Goal: Task Accomplishment & Management: Manage account settings

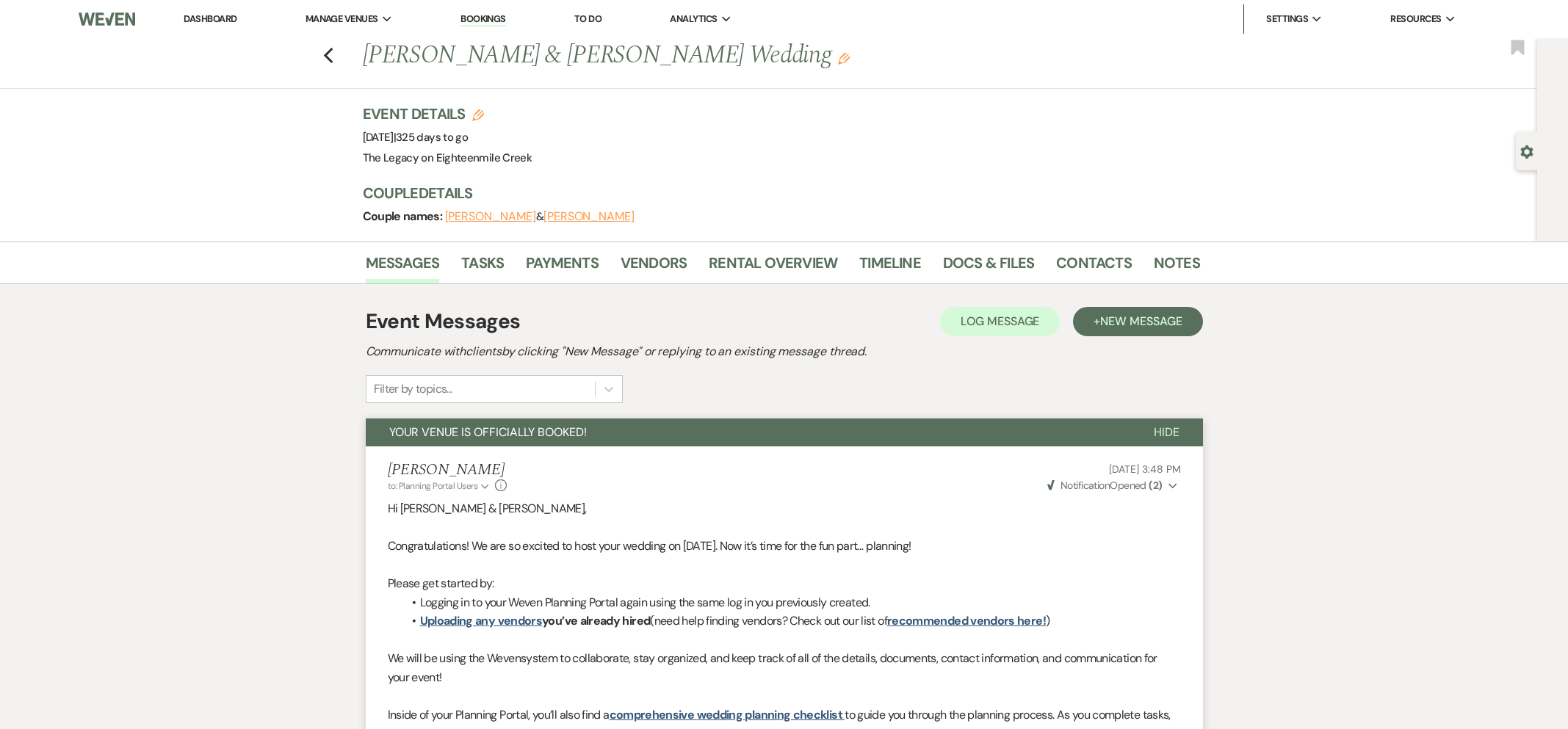
click at [217, 18] on link "Dashboard" at bounding box center [211, 19] width 53 height 13
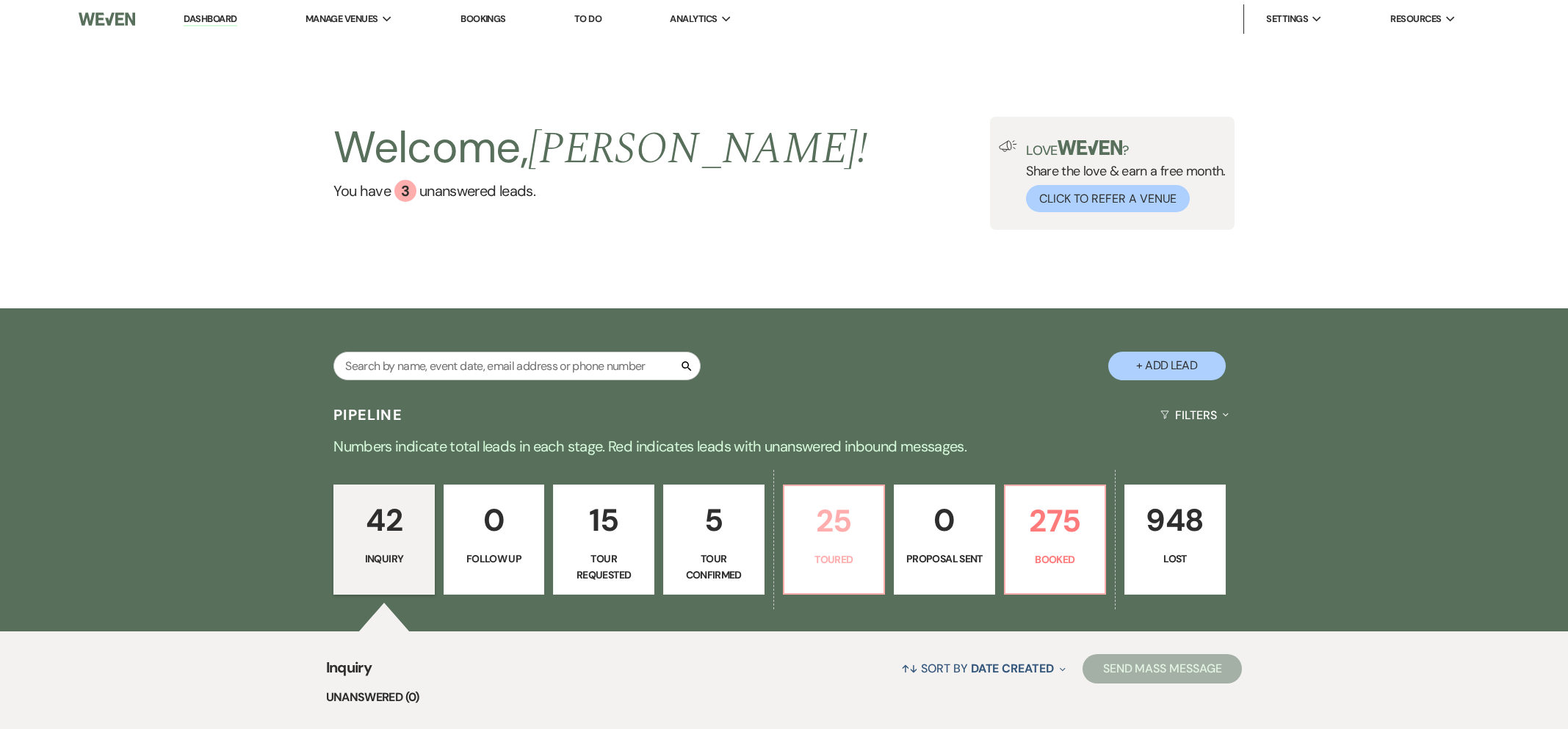
click at [831, 542] on p "25" at bounding box center [835, 521] width 83 height 49
select select "5"
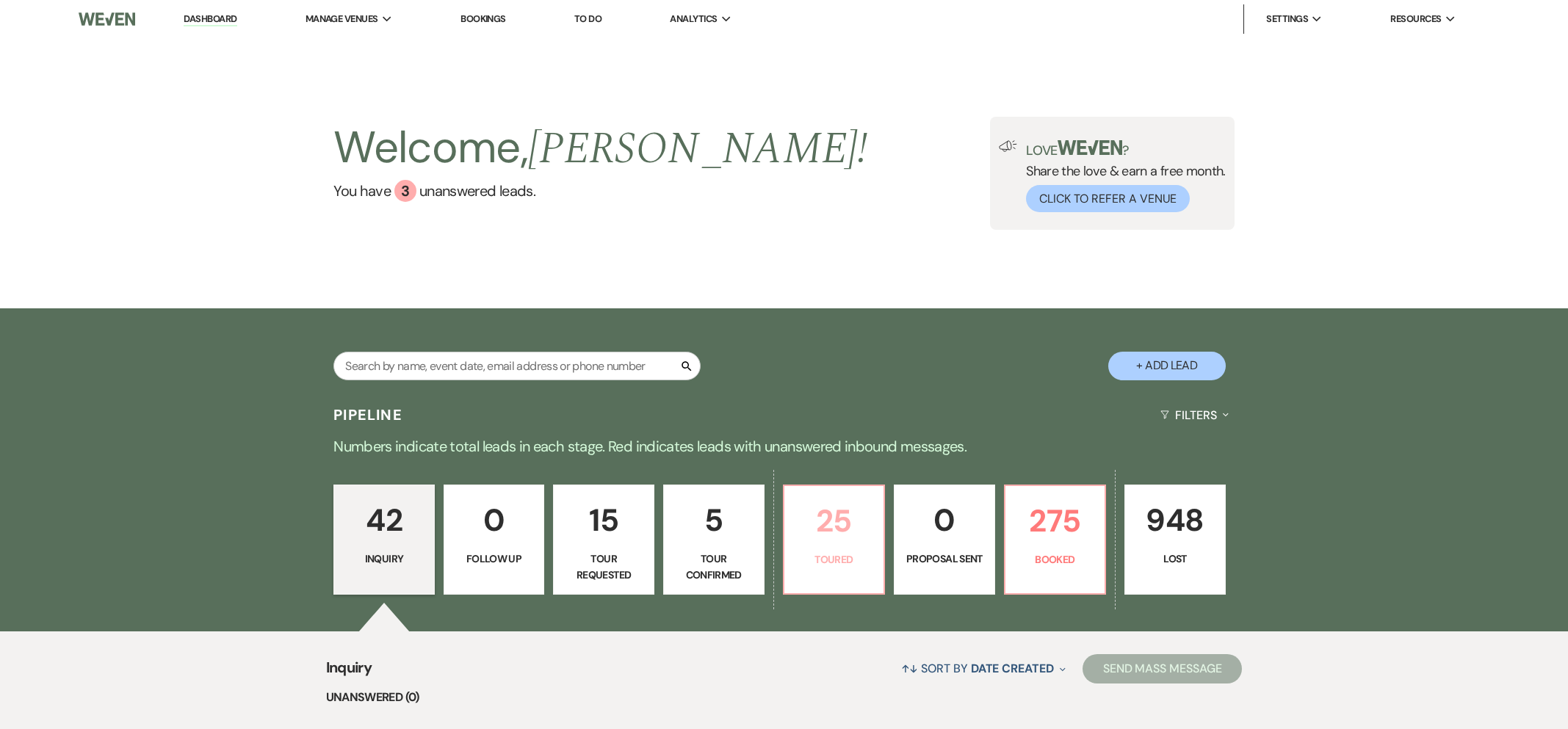
select select "5"
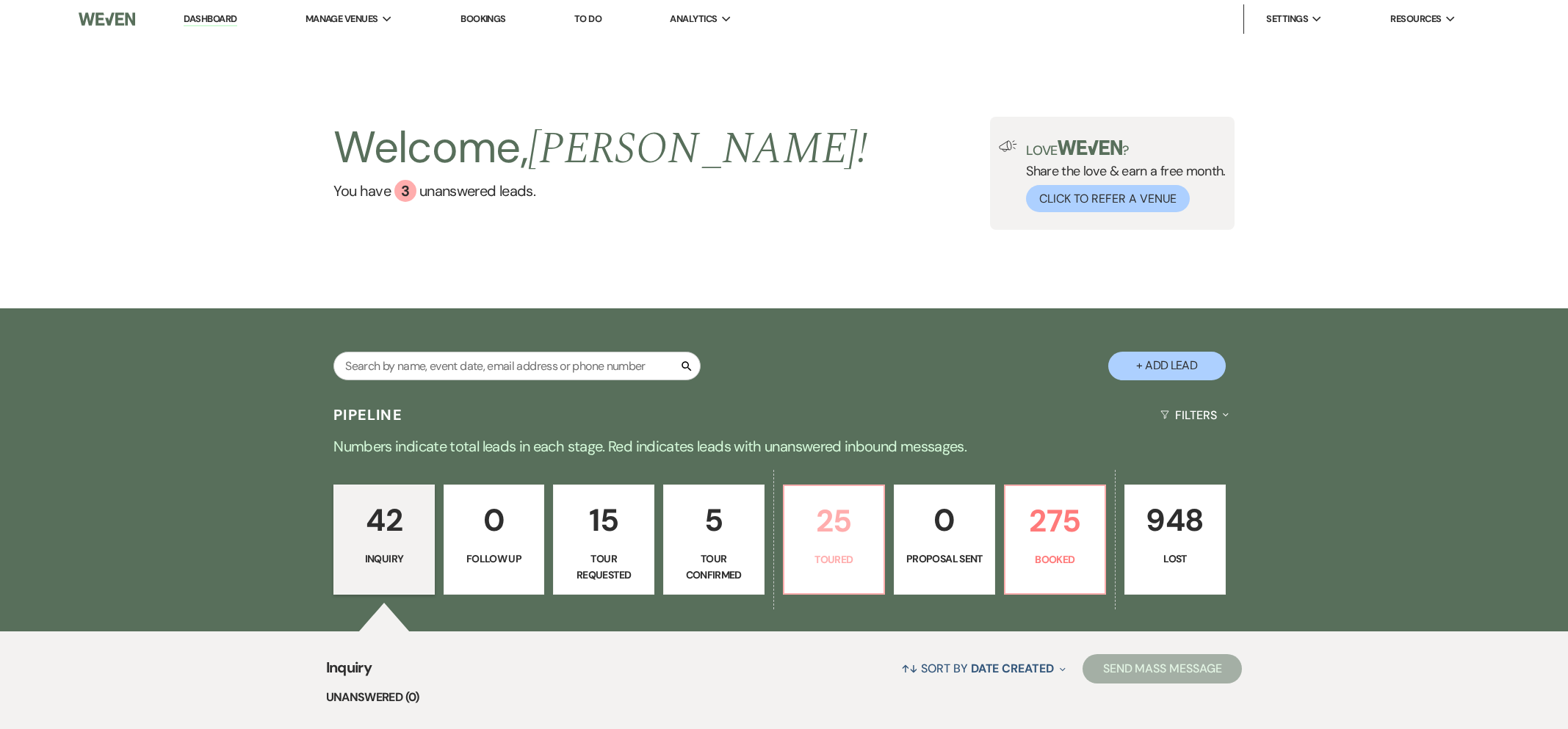
select select "5"
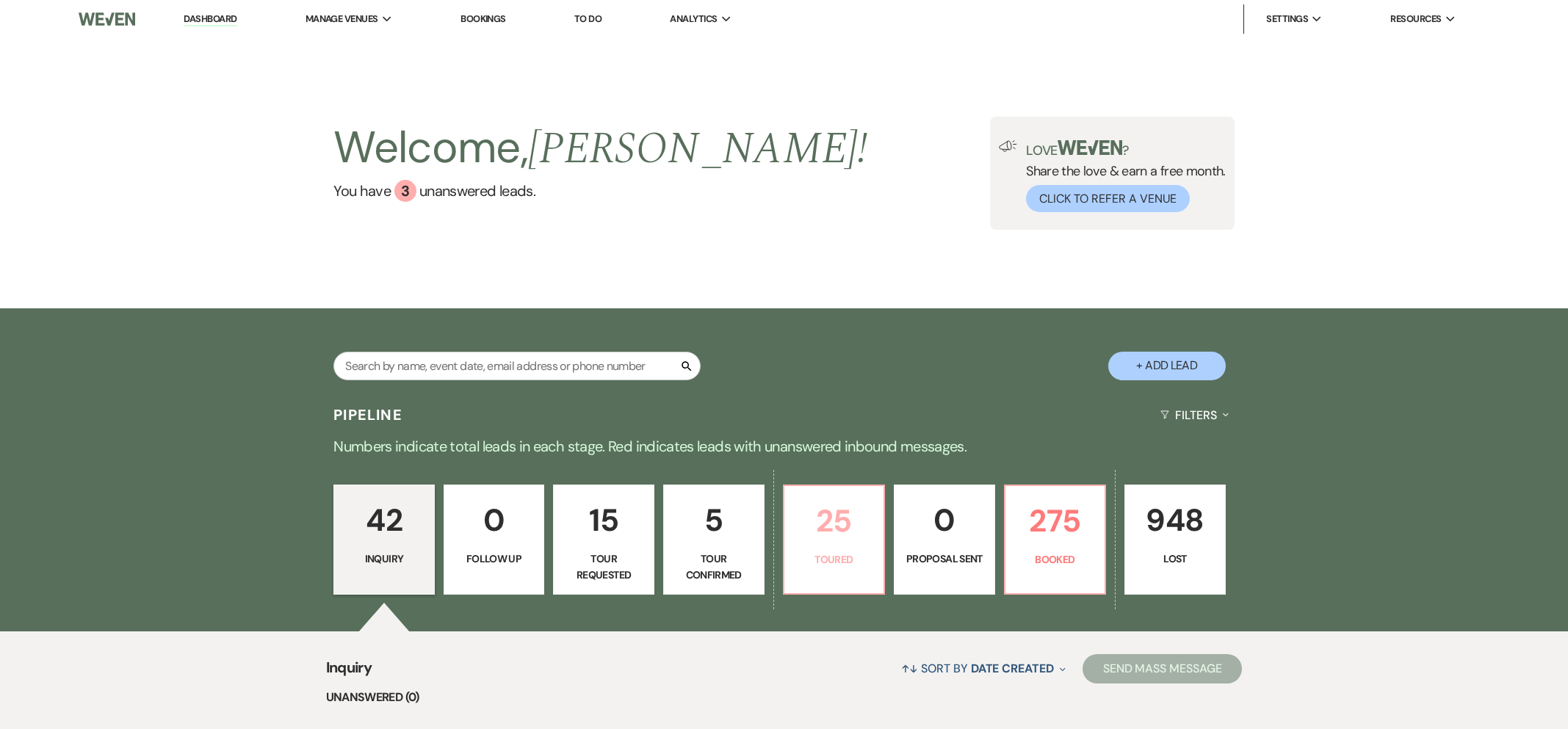
select select "5"
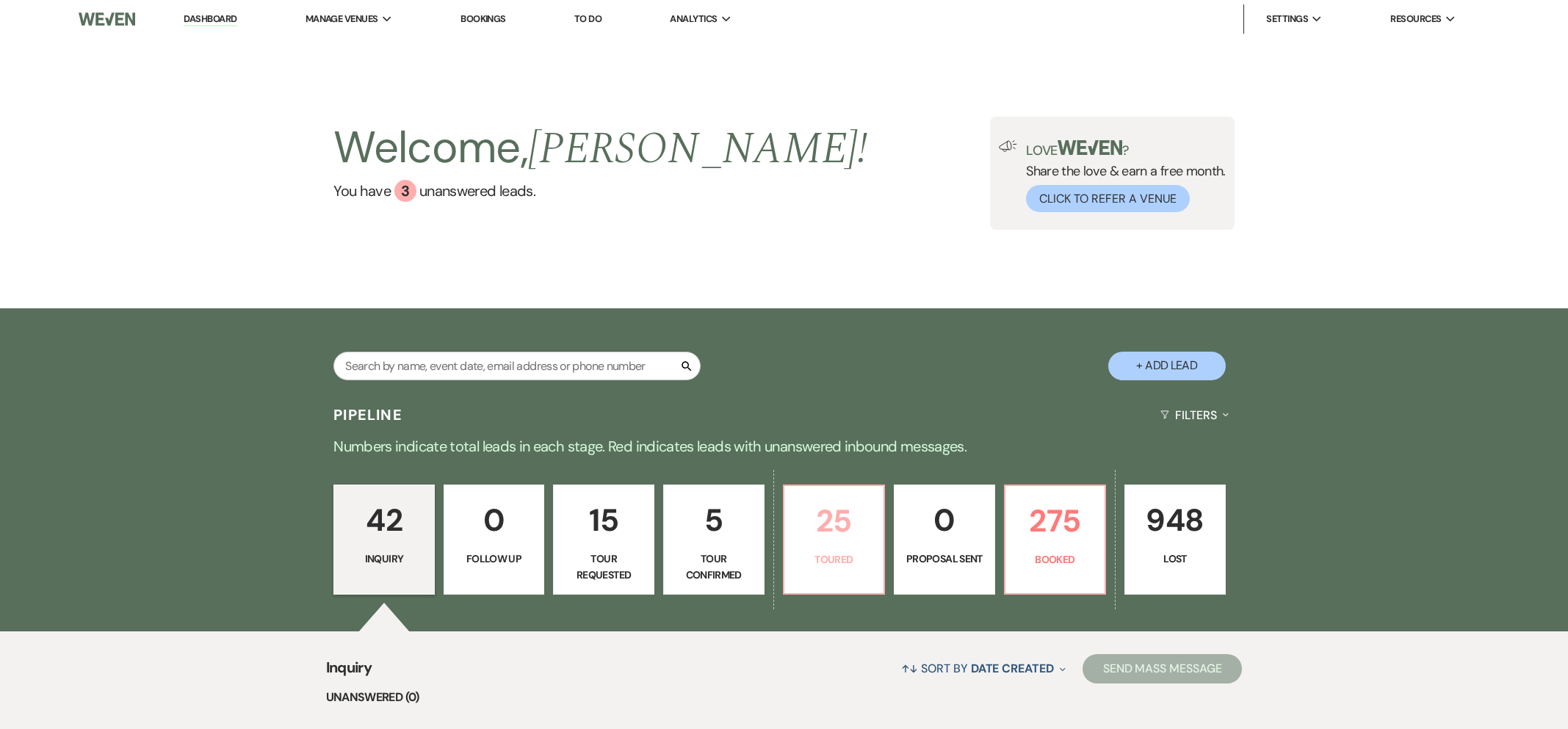
select select "5"
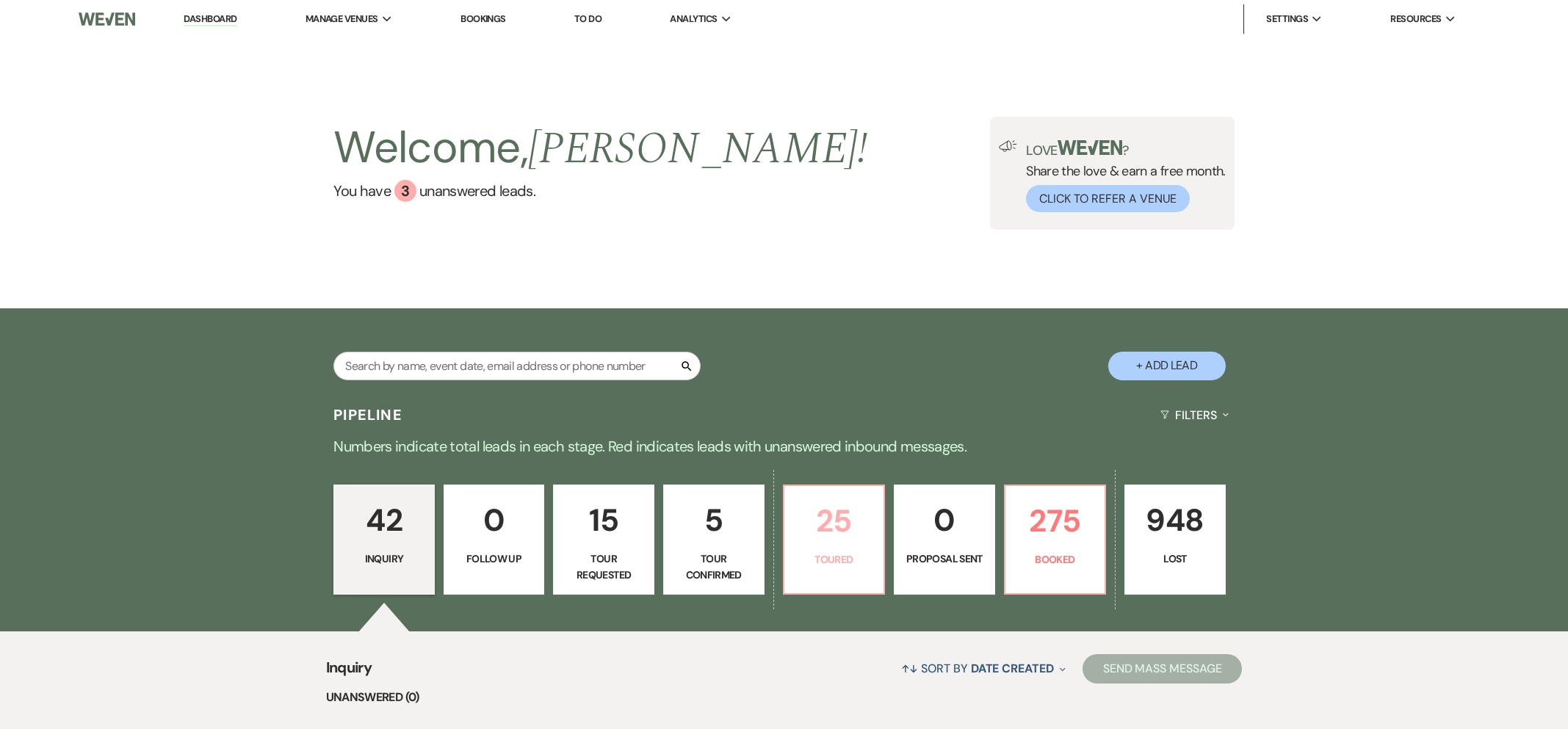
select select "5"
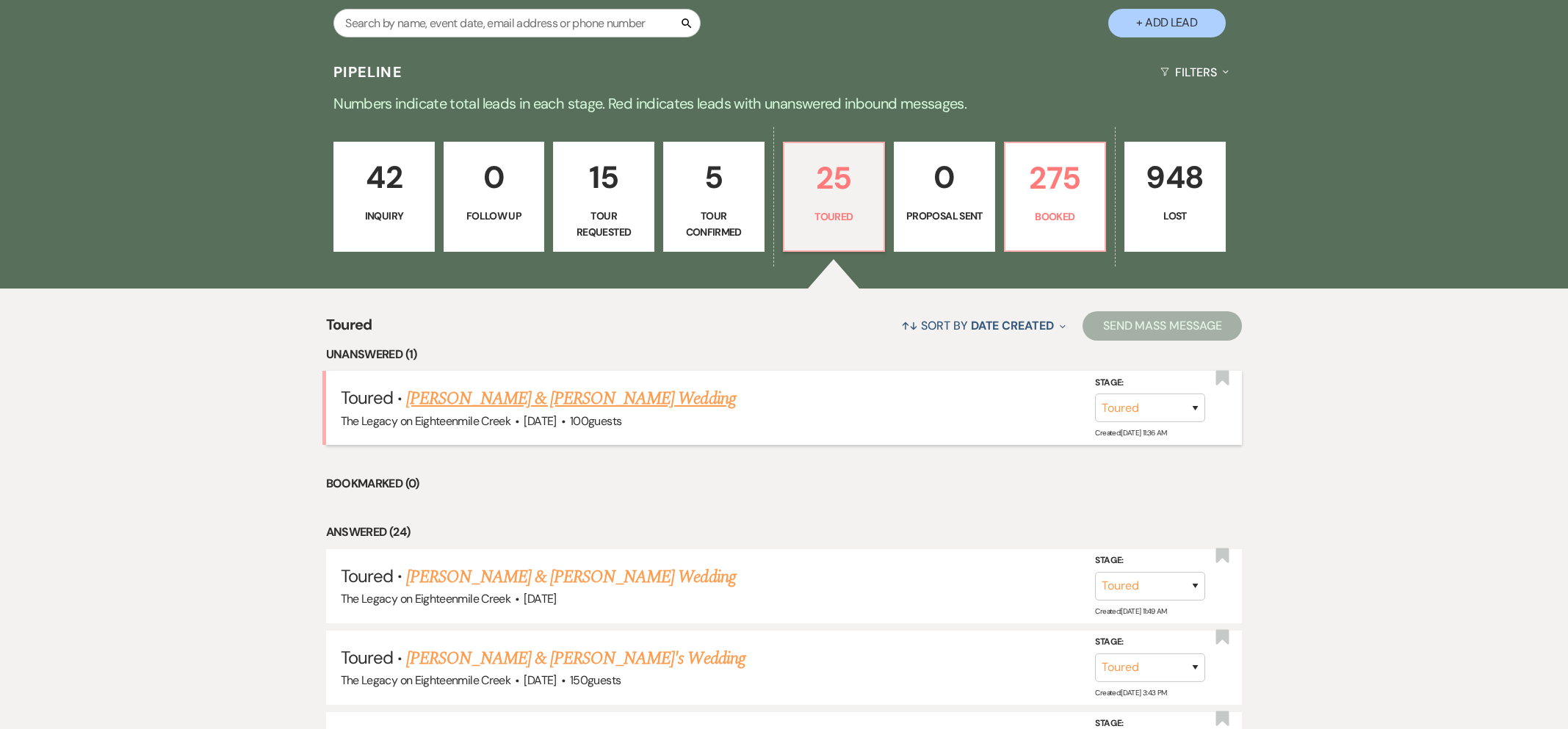
scroll to position [409, 0]
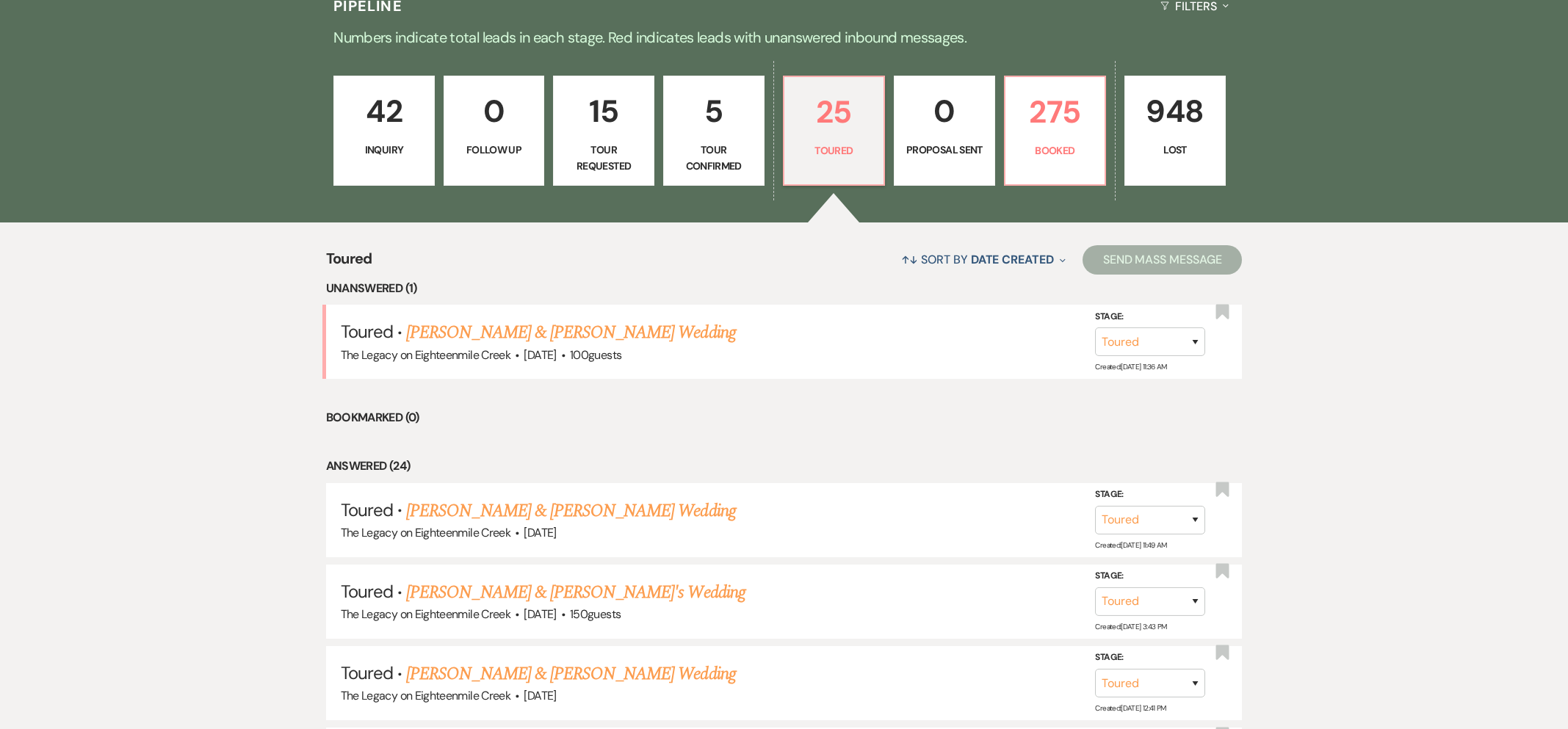
click at [568, 333] on link "[PERSON_NAME] & [PERSON_NAME] Wedding" at bounding box center [570, 333] width 329 height 27
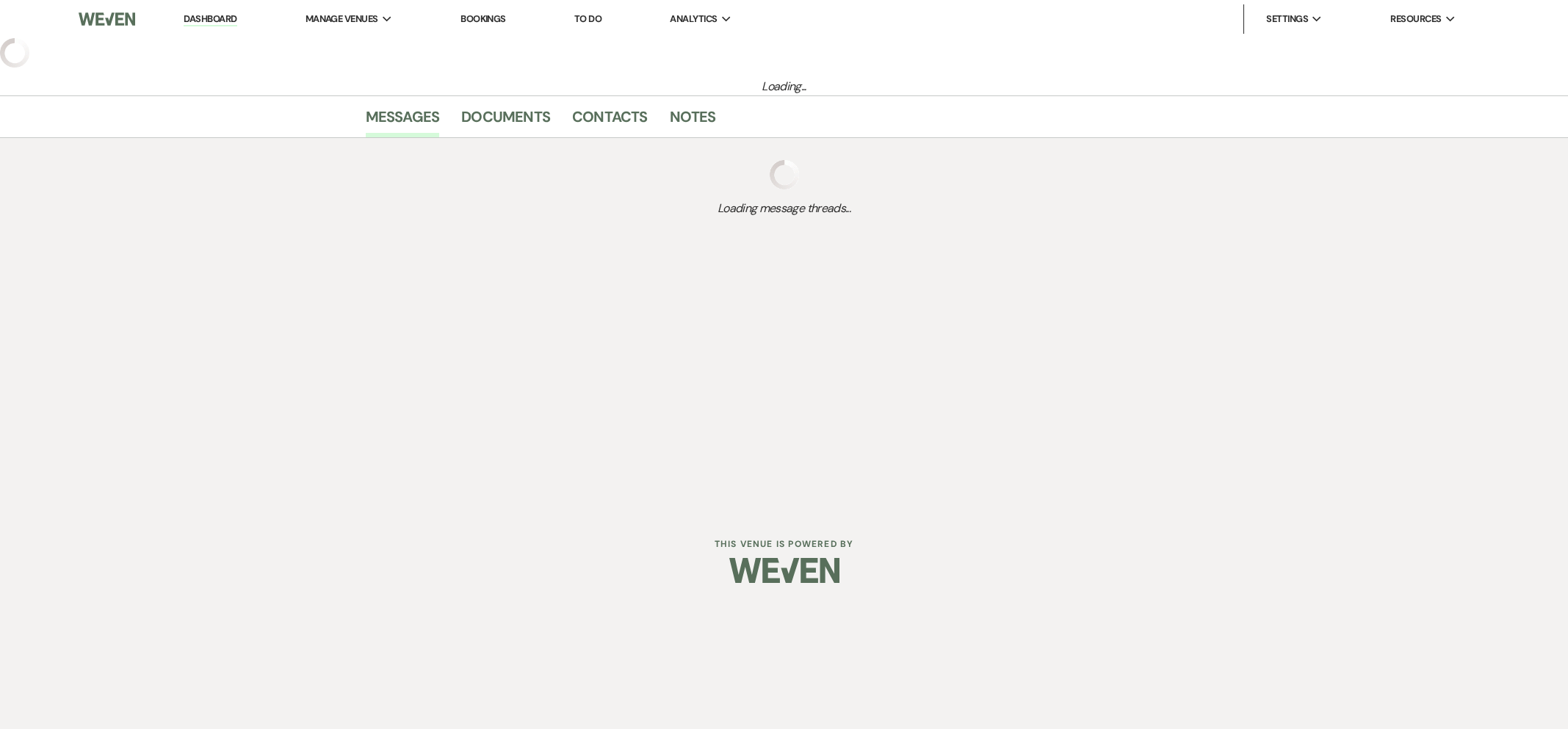
select select "5"
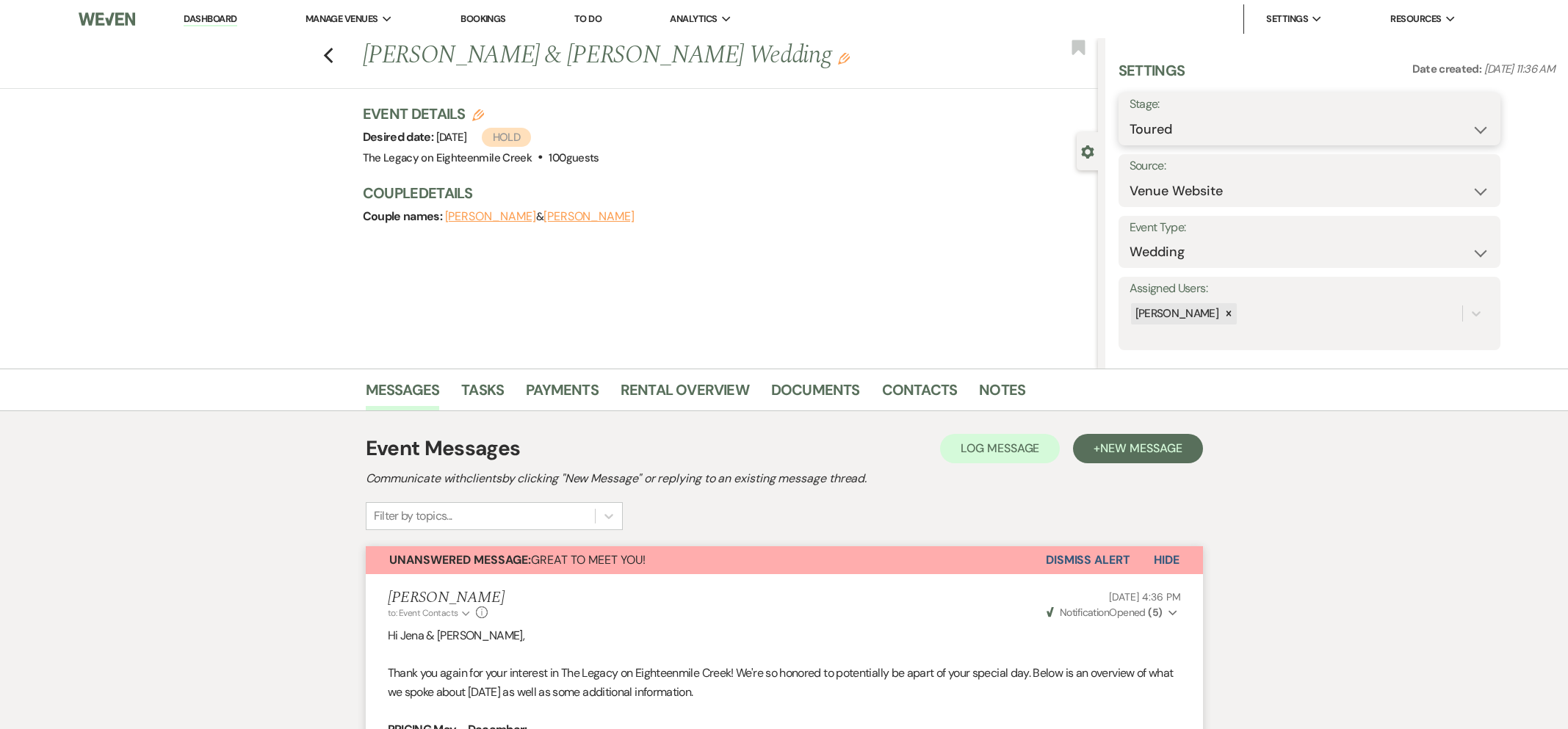
click at [1185, 131] on select "Inquiry Follow Up Tour Requested Tour Confirmed Toured Proposal Sent Booked Lost" at bounding box center [1309, 129] width 360 height 28
select select "6"
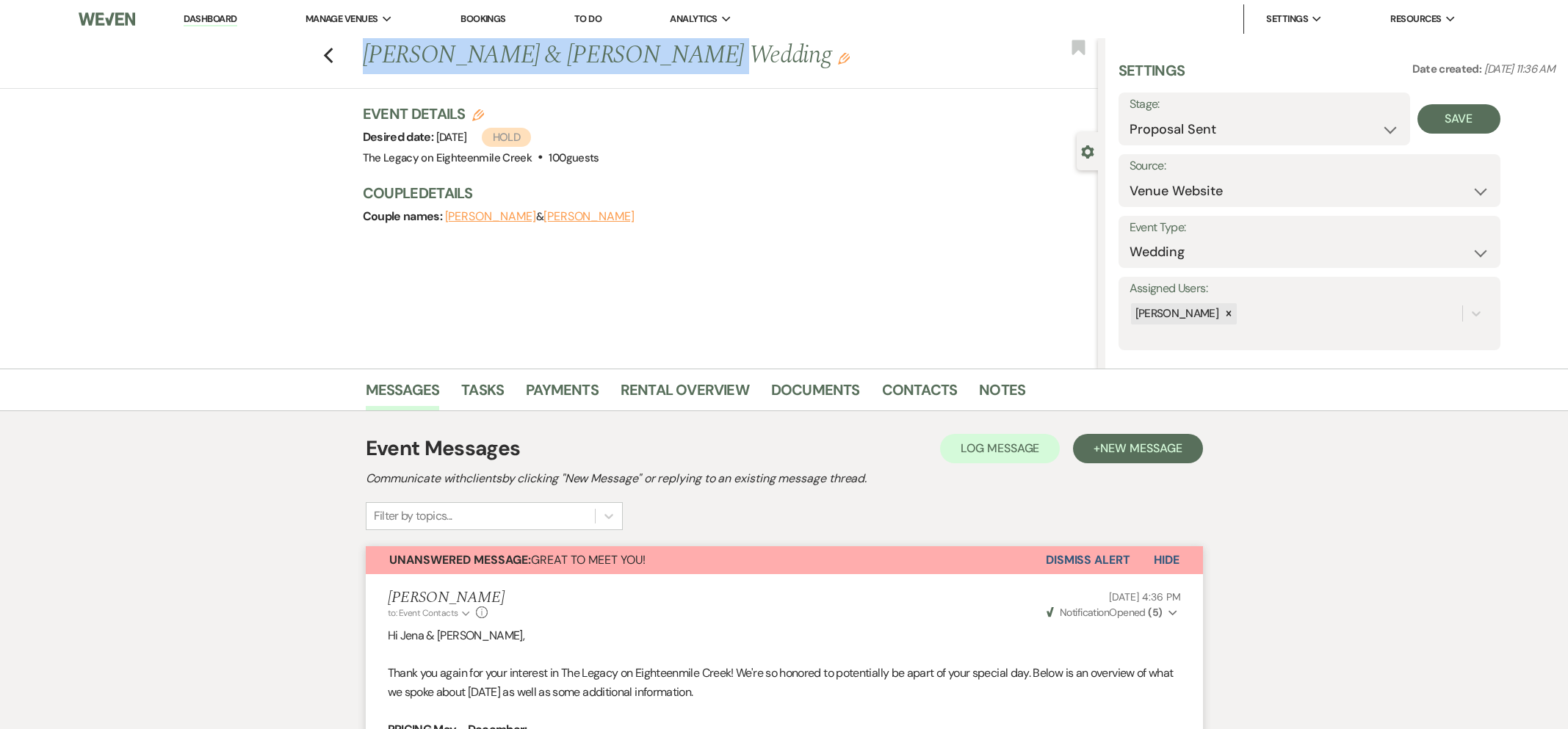
drag, startPoint x: 364, startPoint y: 55, endPoint x: 661, endPoint y: 64, distance: 297.1
click at [661, 64] on h1 "[PERSON_NAME] & [PERSON_NAME] Wedding Edit" at bounding box center [653, 55] width 582 height 35
copy h1 "[PERSON_NAME] & [PERSON_NAME]"
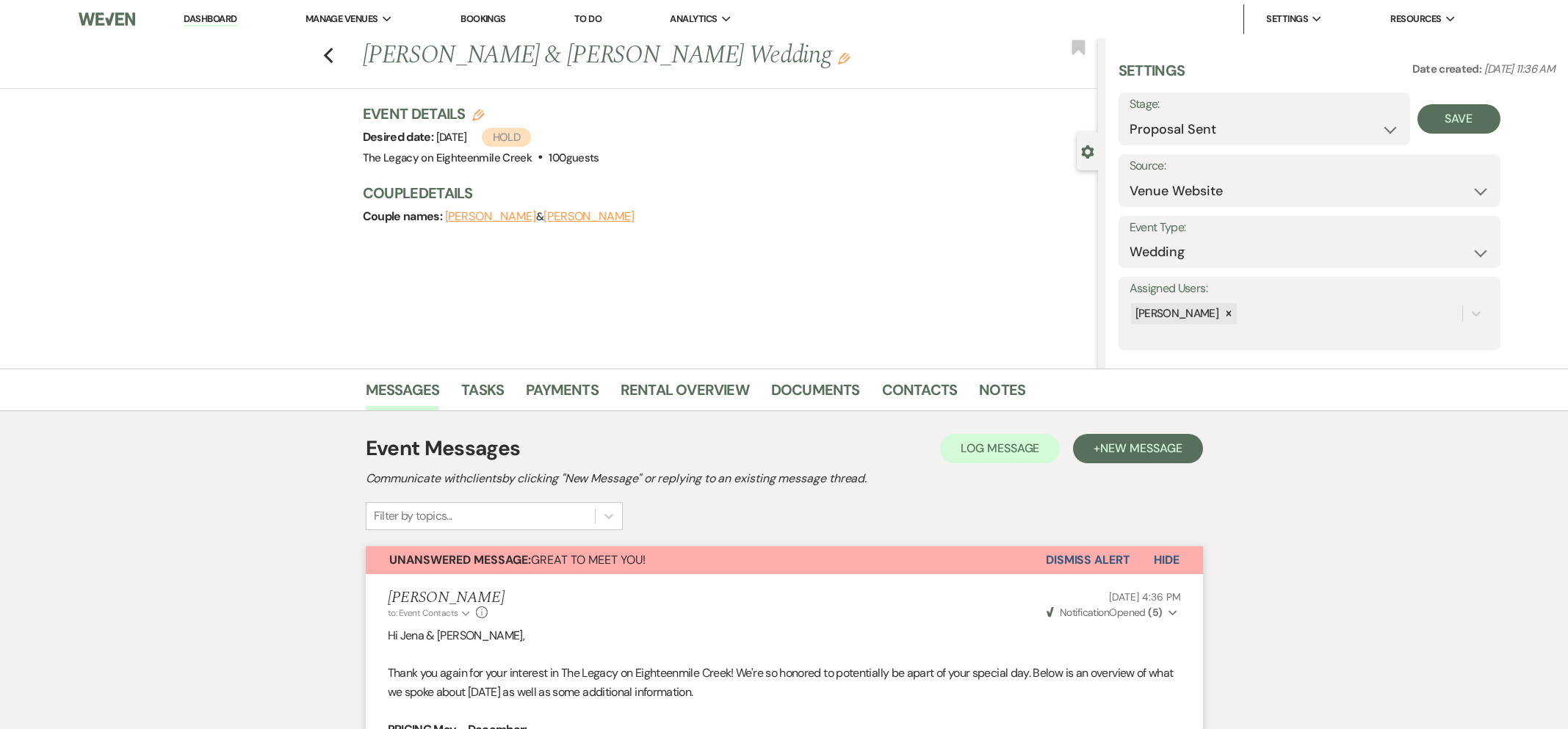
click at [391, 264] on div "Previous [PERSON_NAME] & [PERSON_NAME] Wedding Edit Bookmark Gear Settings Sett…" at bounding box center [548, 203] width 1098 height 330
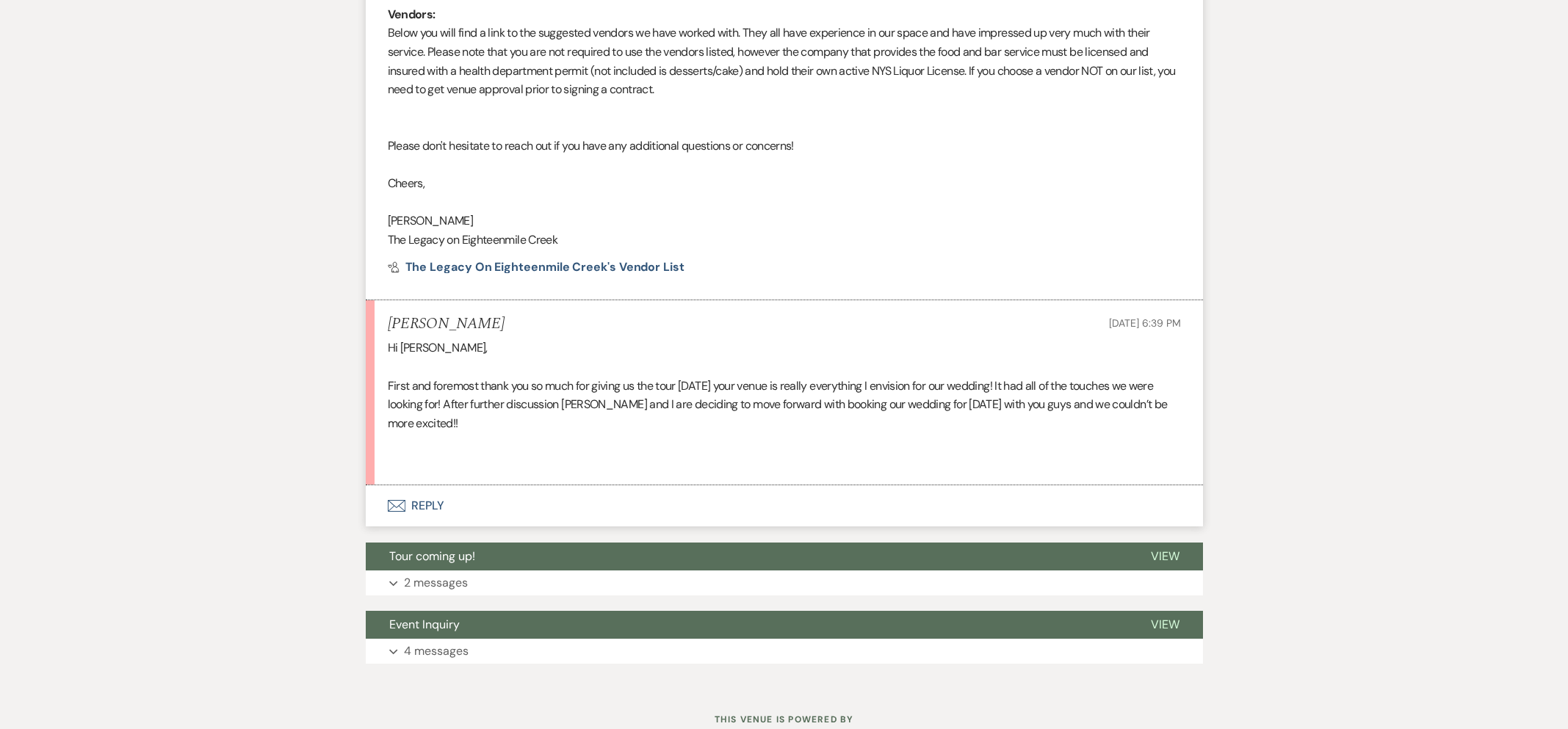
click at [419, 501] on button "Envelope Reply" at bounding box center [784, 506] width 837 height 41
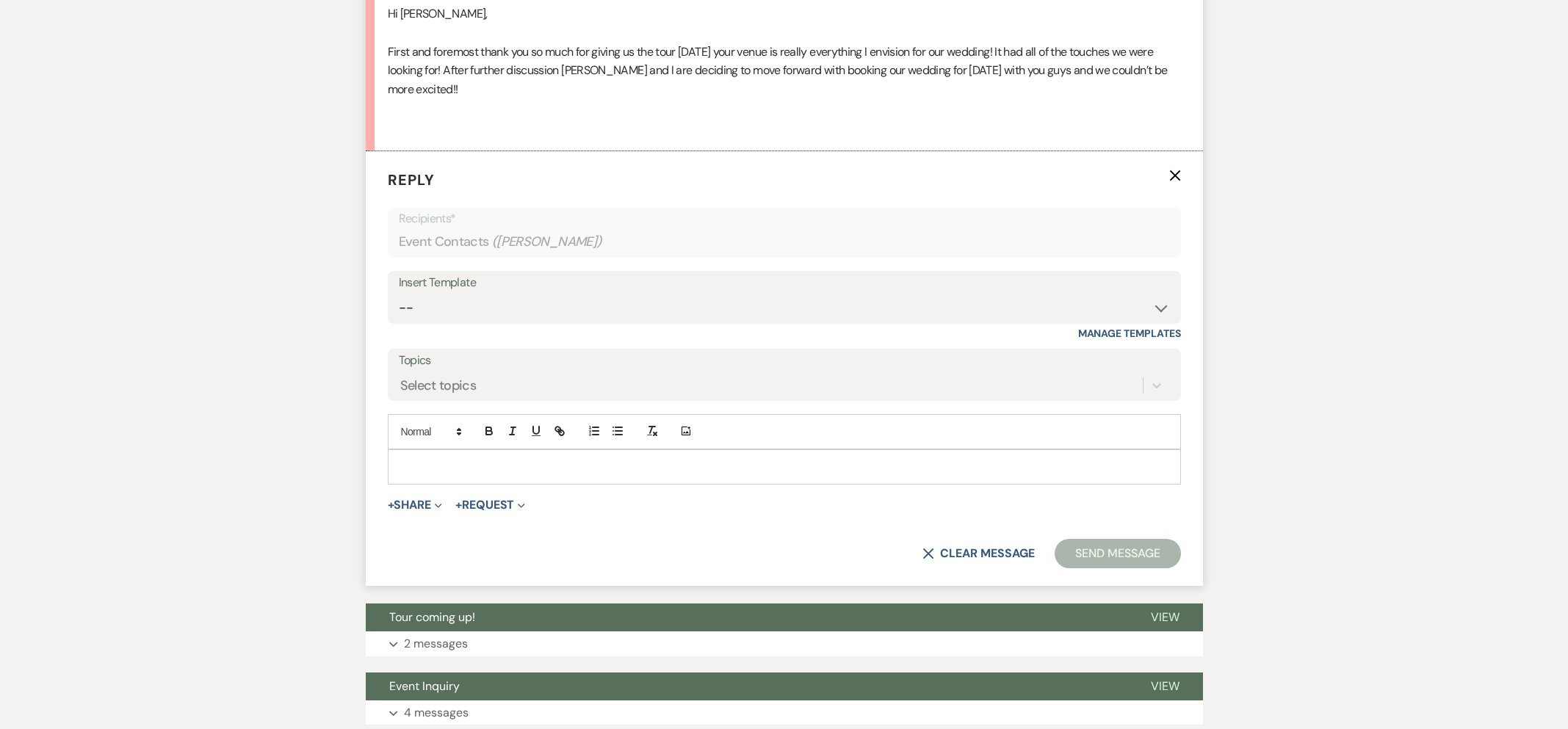
scroll to position [1336, 0]
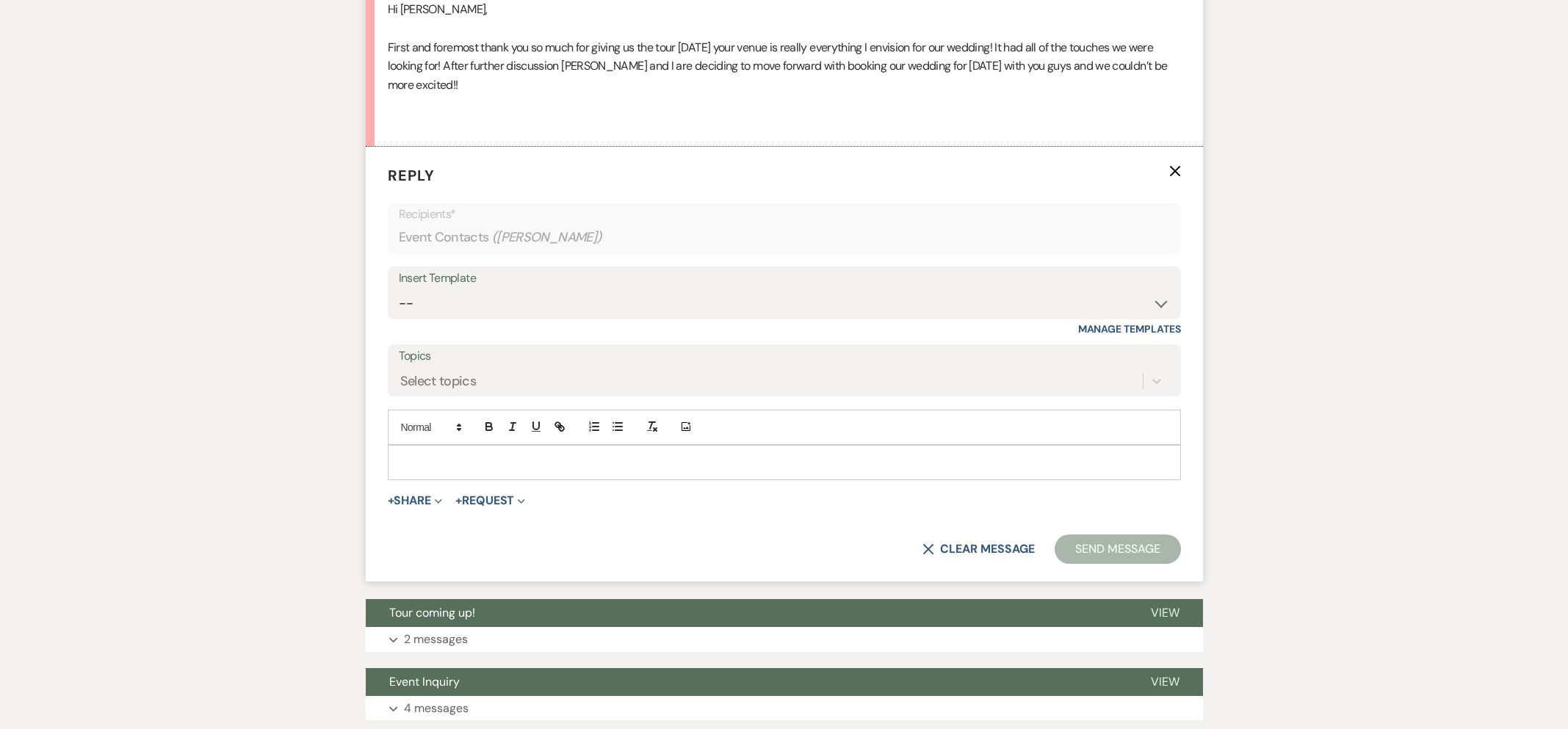
click at [587, 453] on div at bounding box center [784, 463] width 792 height 34
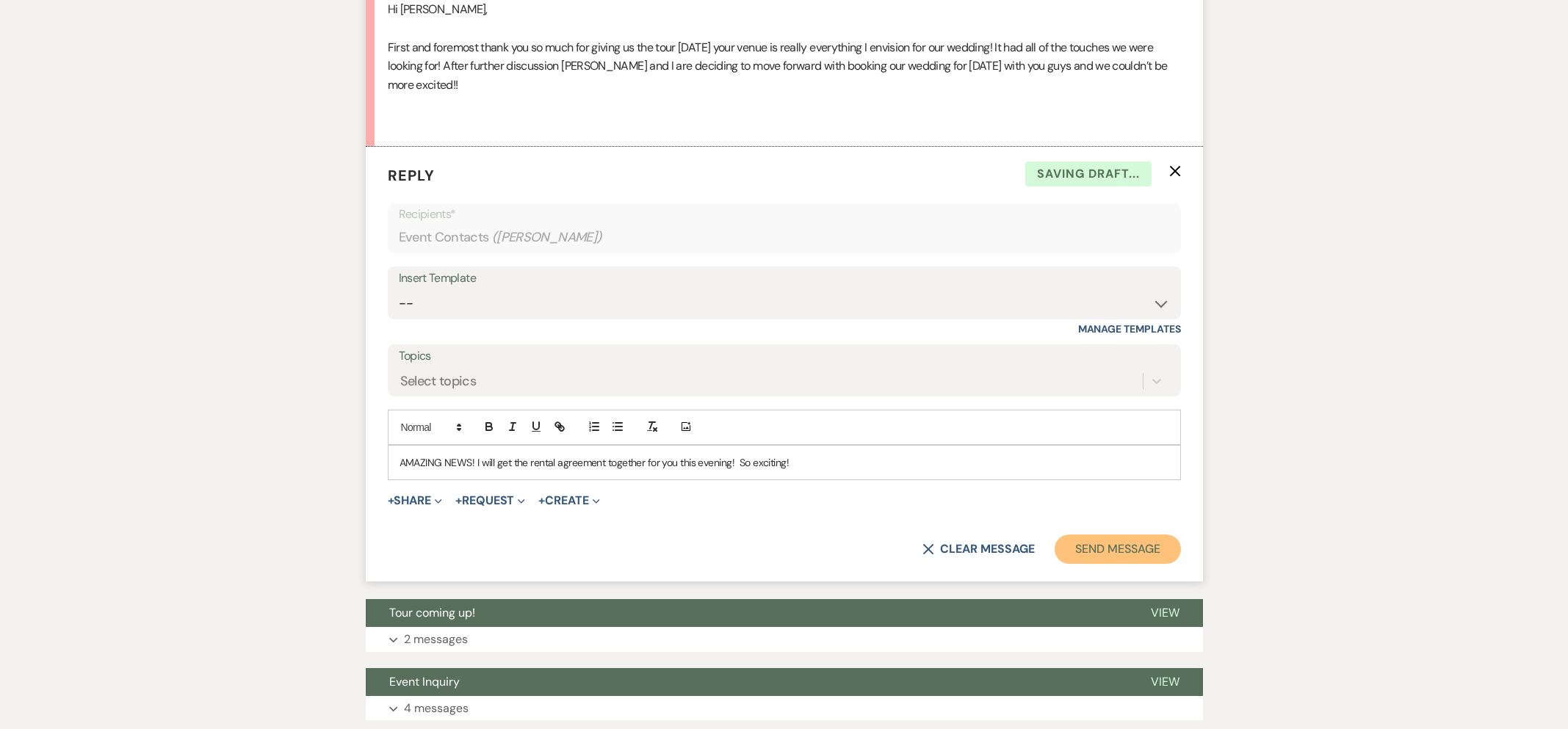
click at [1122, 543] on button "Send Message" at bounding box center [1118, 549] width 126 height 29
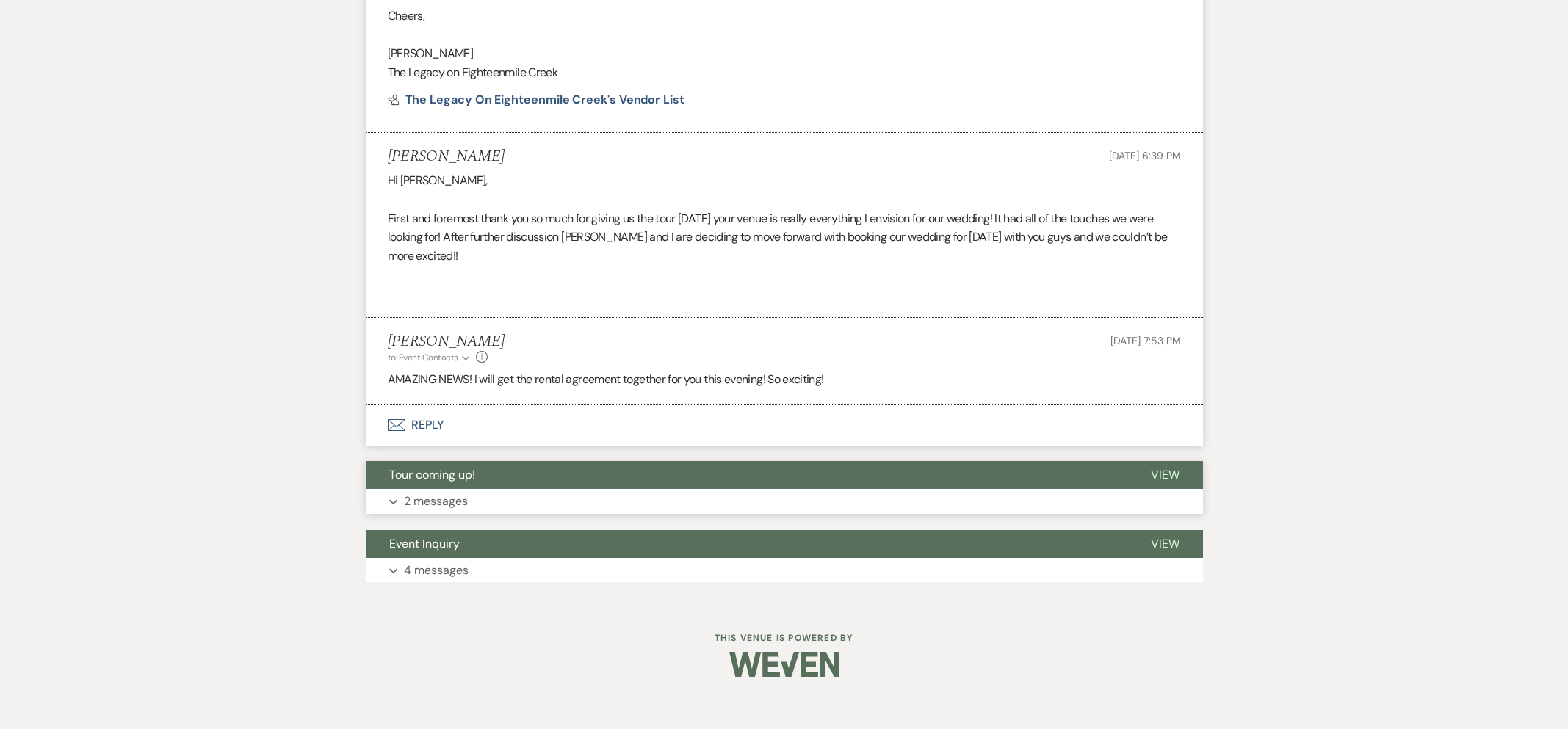
scroll to position [1135, 0]
